Goal: Navigation & Orientation: Understand site structure

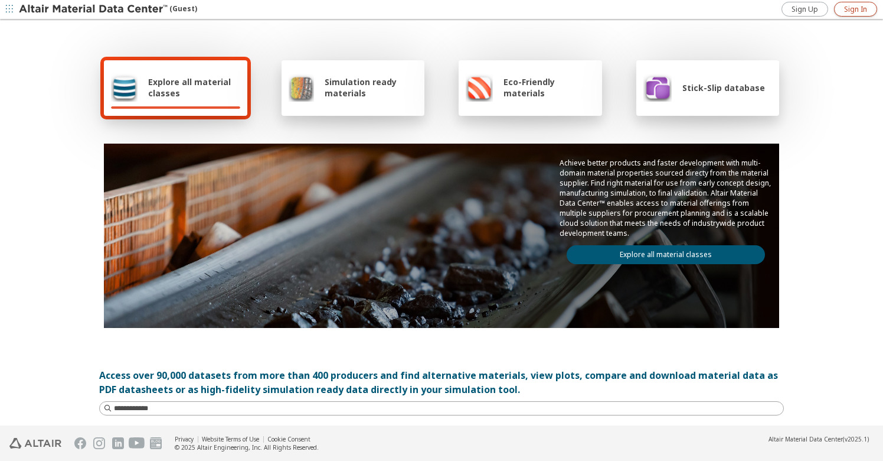
click at [855, 5] on span "Sign In" at bounding box center [855, 9] width 23 height 9
click at [188, 100] on div "Explore all material classes" at bounding box center [175, 87] width 129 height 28
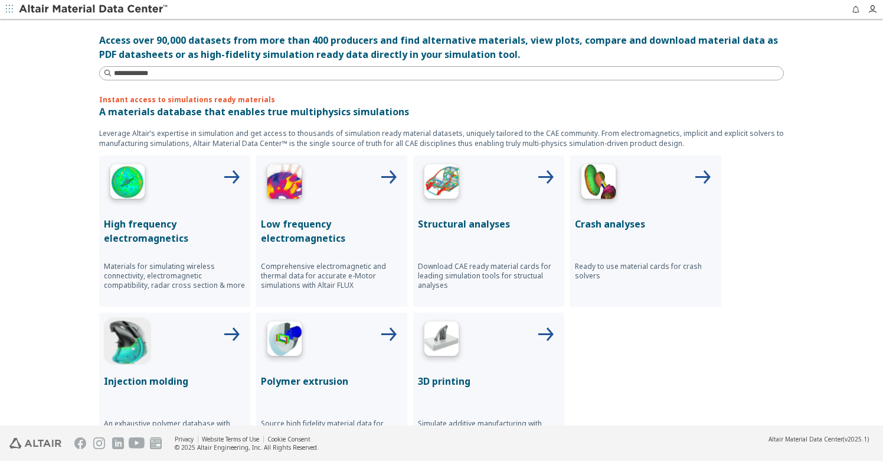
click at [228, 178] on icon at bounding box center [231, 178] width 28 height 28
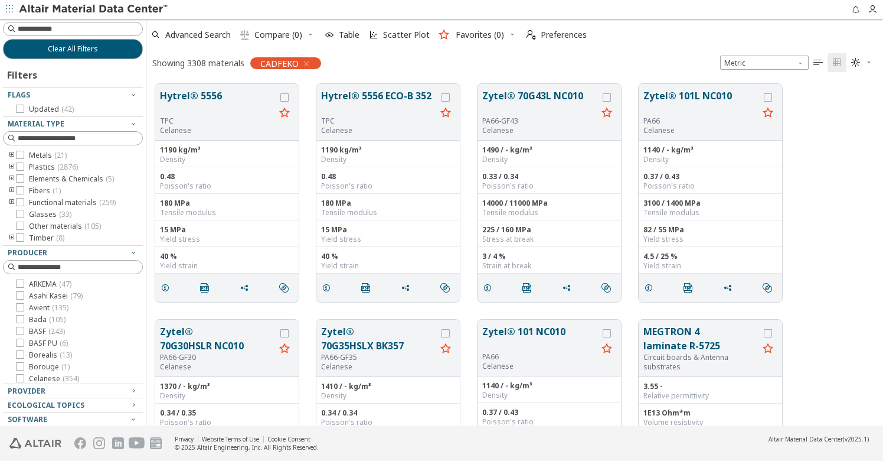
scroll to position [341, 728]
click at [819, 63] on icon "" at bounding box center [818, 62] width 9 height 9
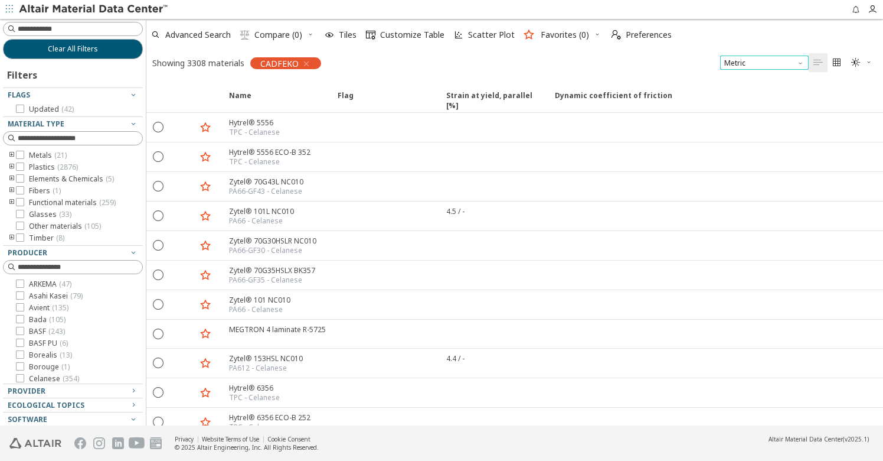
click at [791, 62] on span "Metric" at bounding box center [764, 62] width 89 height 14
click at [786, 75] on span "U.S. customary units" at bounding box center [760, 77] width 69 height 9
click at [304, 61] on icon "button" at bounding box center [306, 63] width 9 height 9
